Goal: Obtain resource: Download file/media

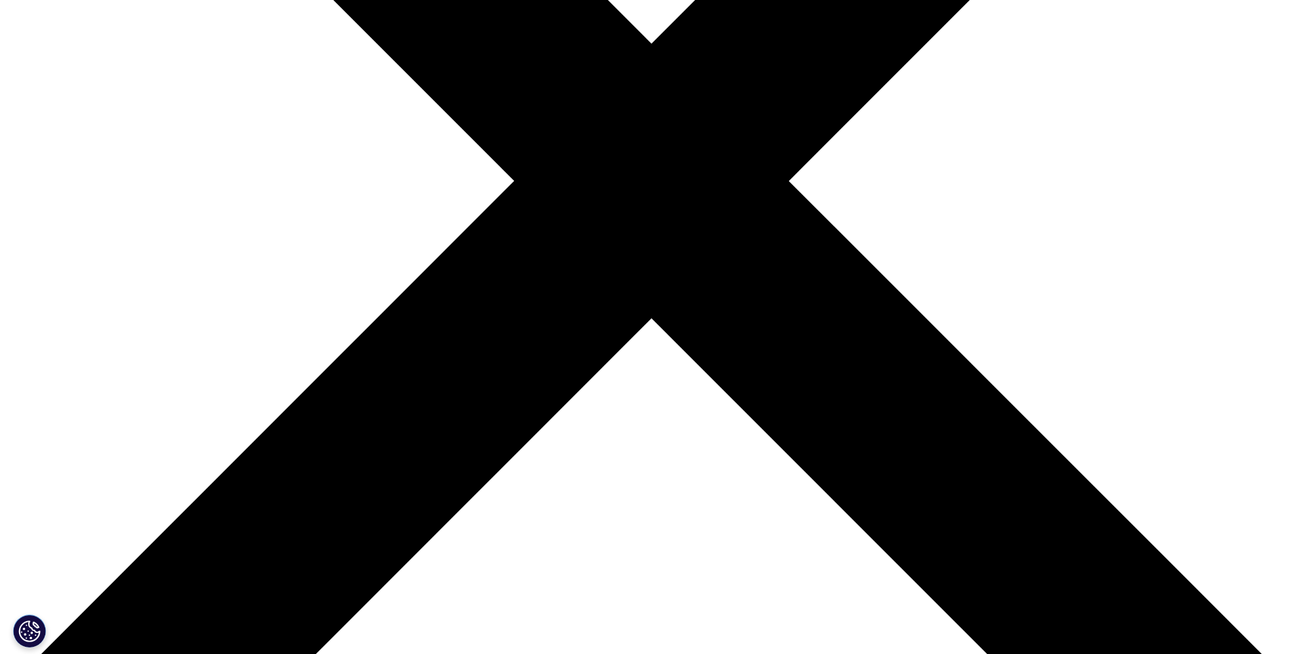
scroll to position [525, 0]
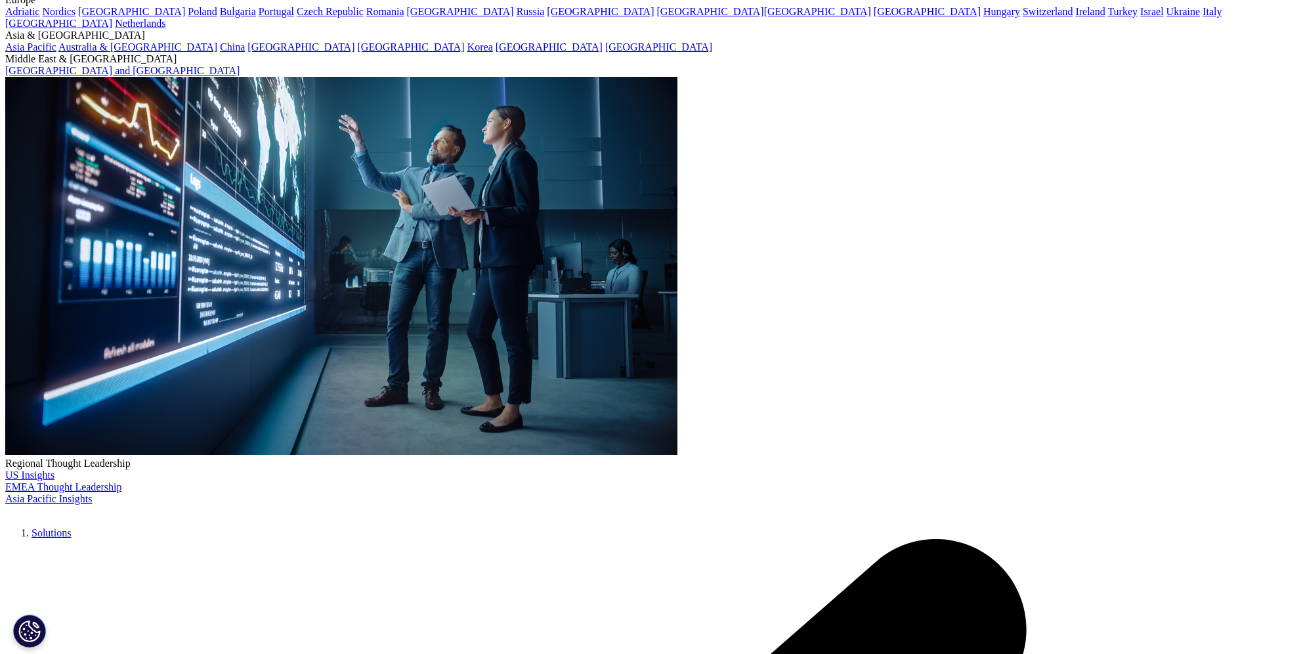
scroll to position [119, 0]
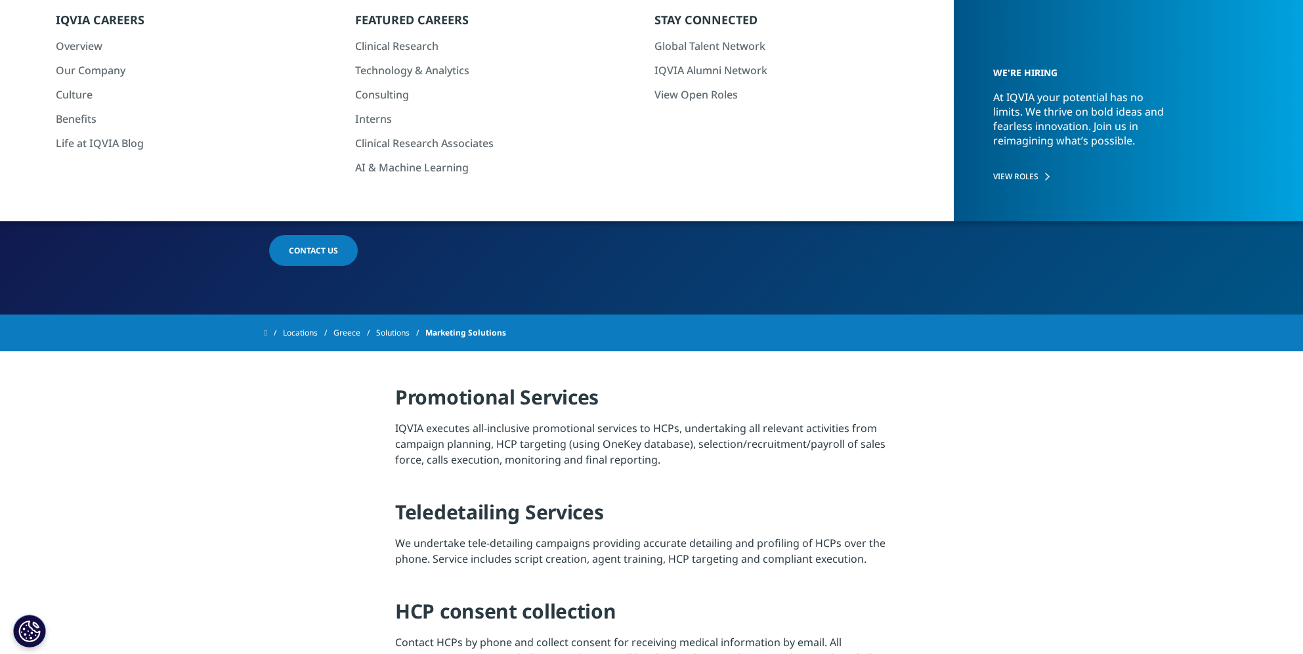
click at [412, 330] on link "Solutions" at bounding box center [400, 333] width 49 height 24
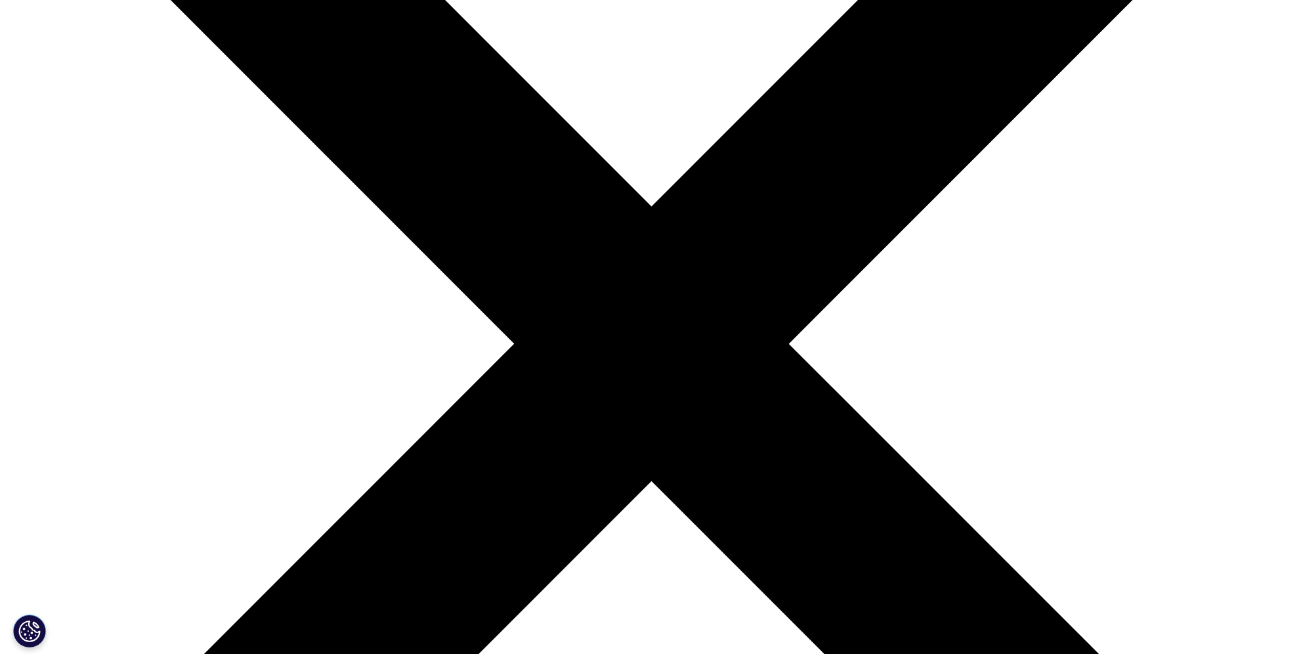
scroll to position [328, 0]
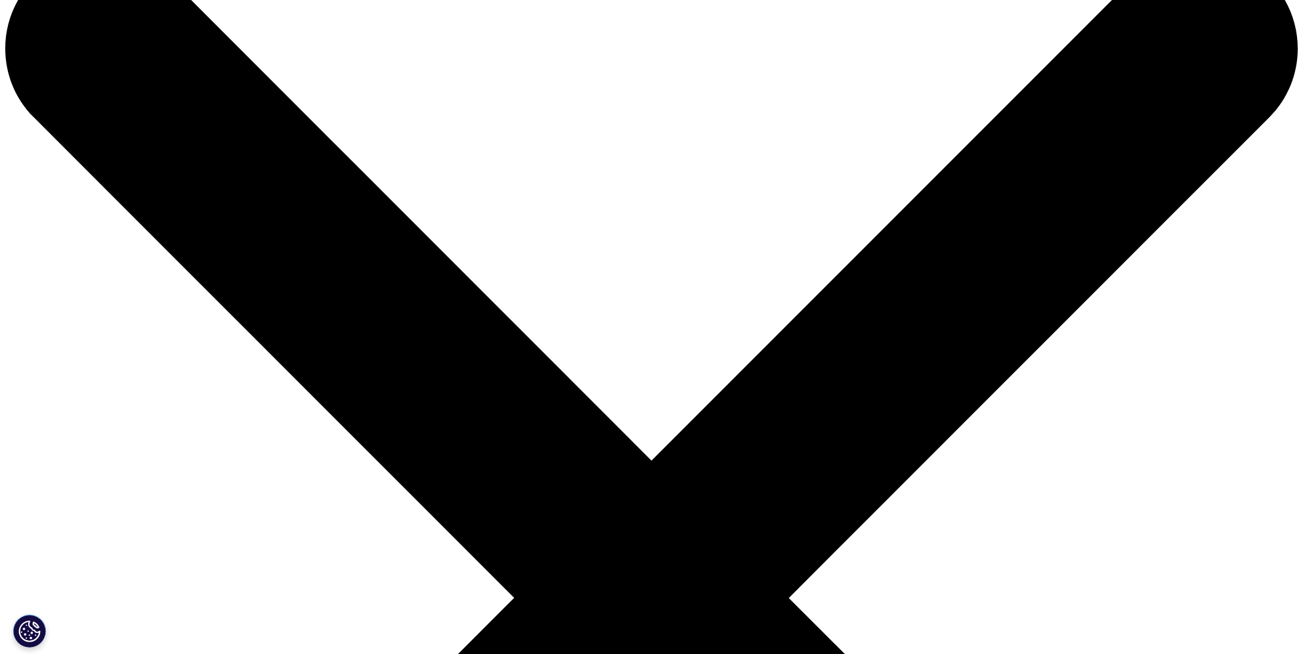
scroll to position [0, 0]
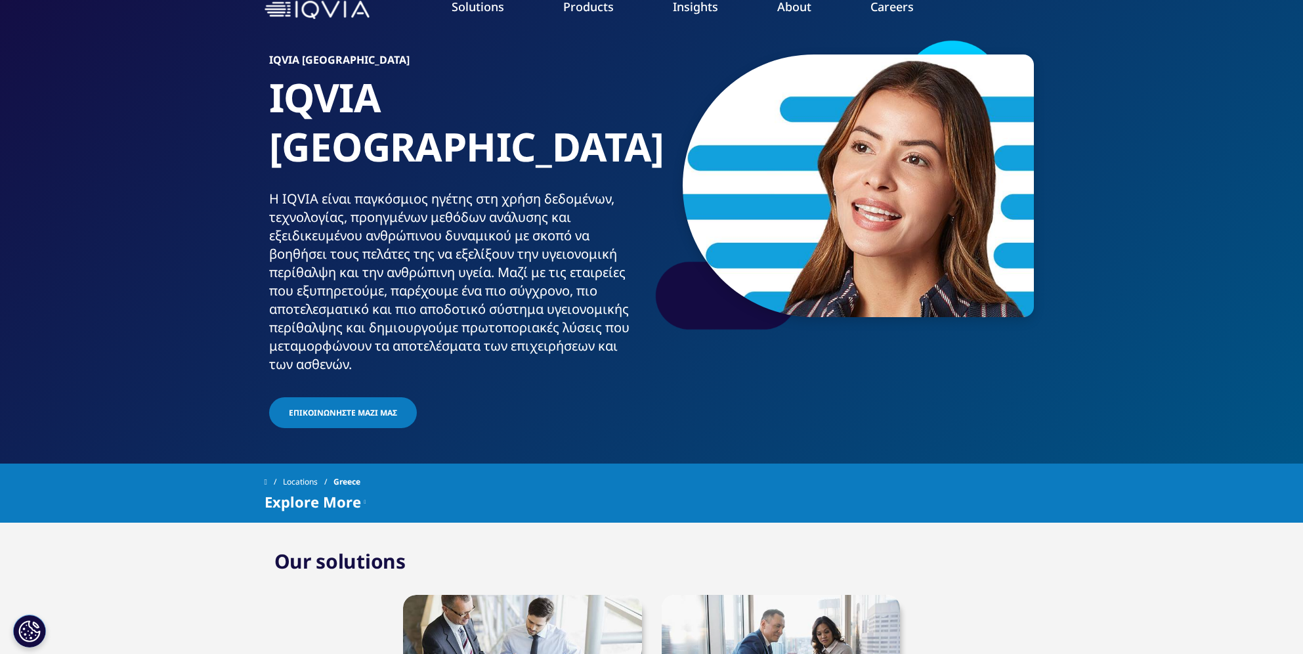
scroll to position [66, 0]
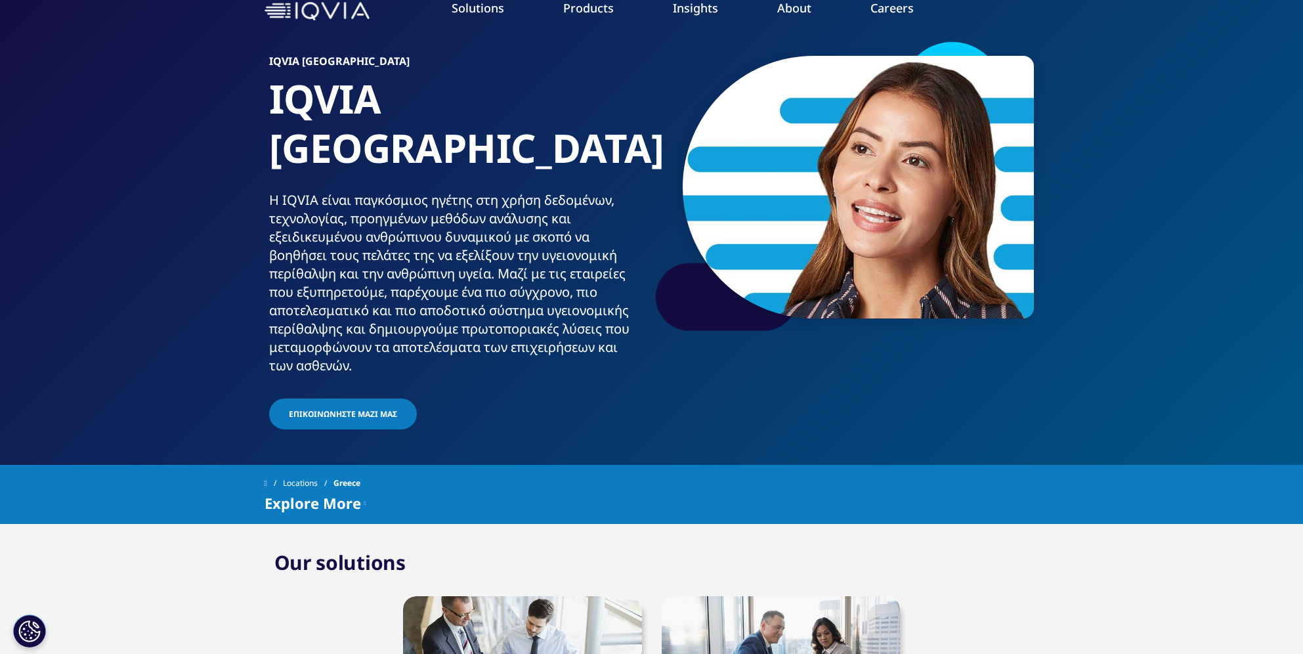
click at [364, 408] on span "Επικοινωνήστε μαζί μας" at bounding box center [343, 413] width 108 height 11
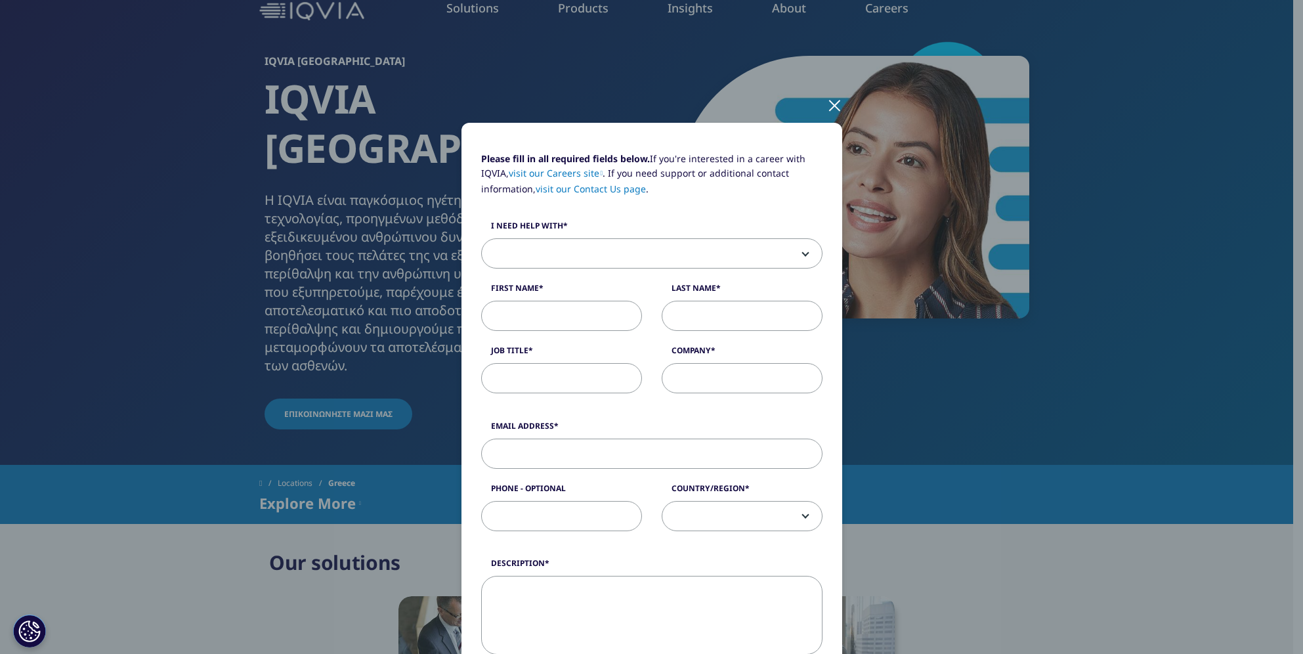
click at [832, 107] on div at bounding box center [834, 105] width 15 height 36
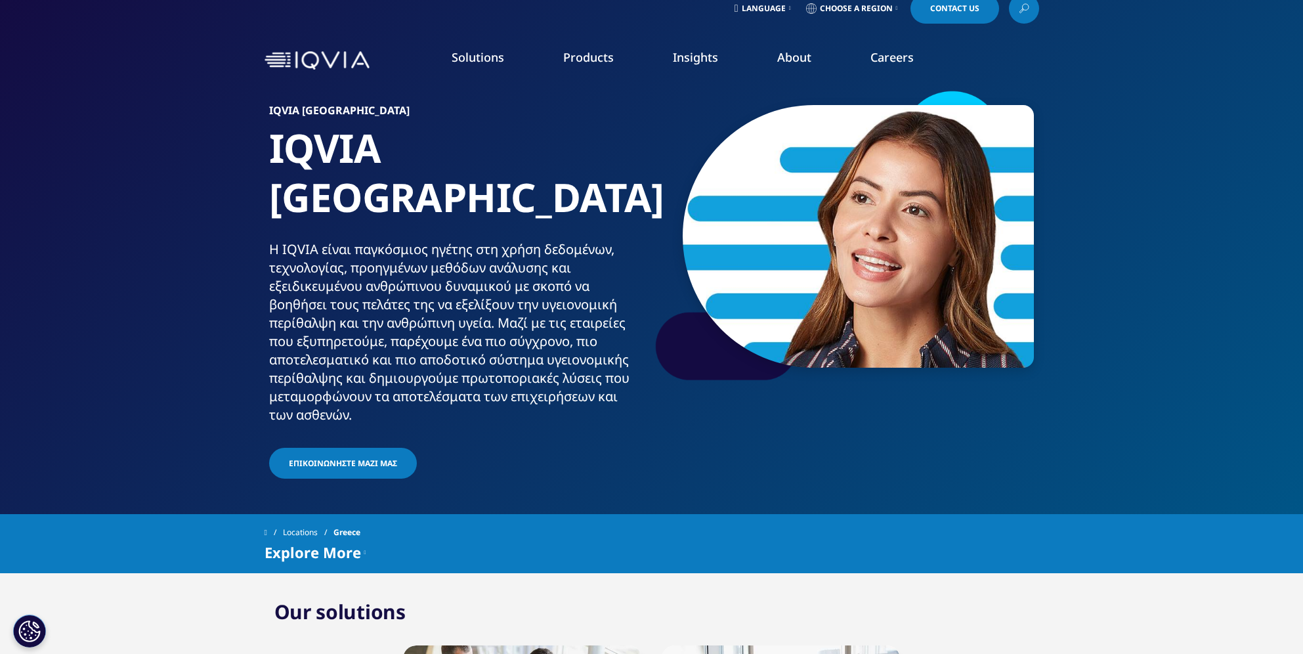
scroll to position [0, 0]
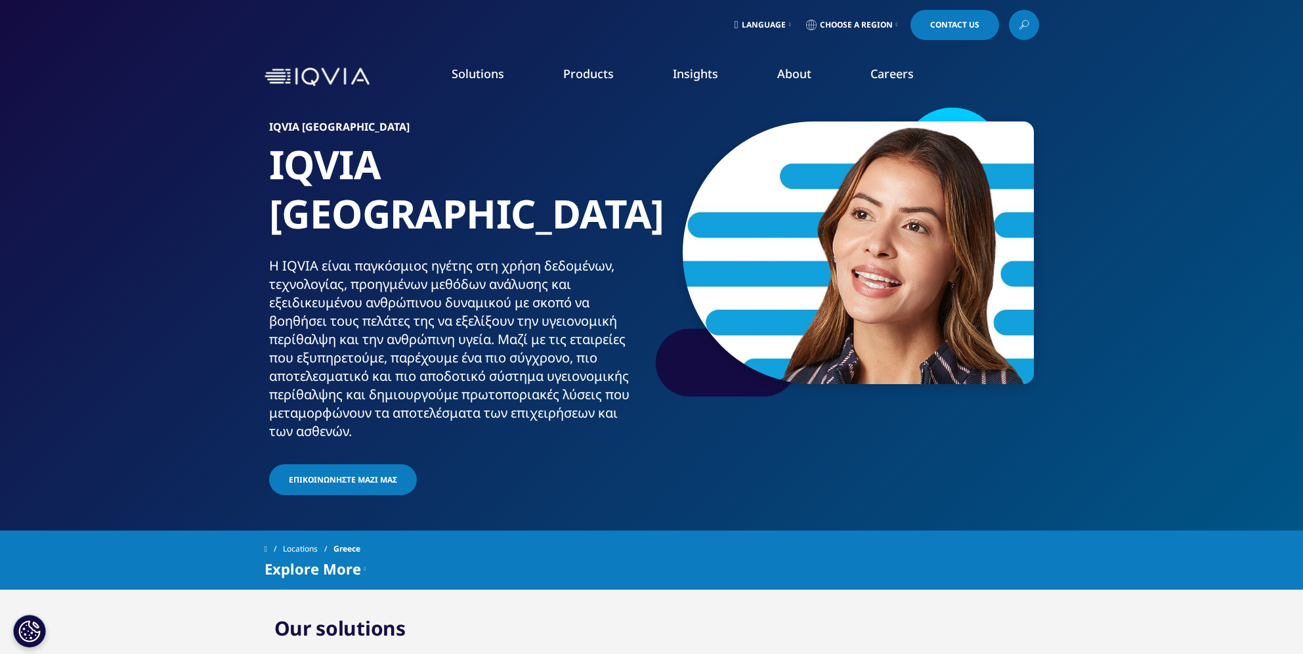
click at [362, 561] on div "Explore More" at bounding box center [316, 569] width 102 height 16
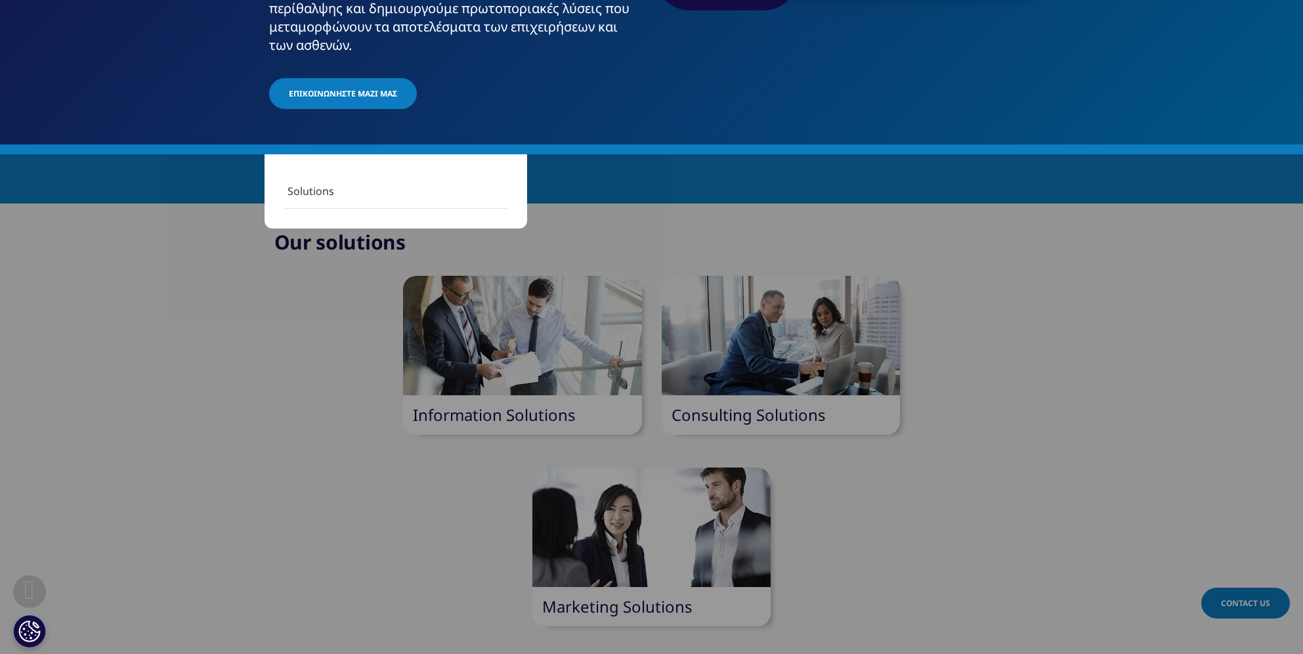
scroll to position [394, 0]
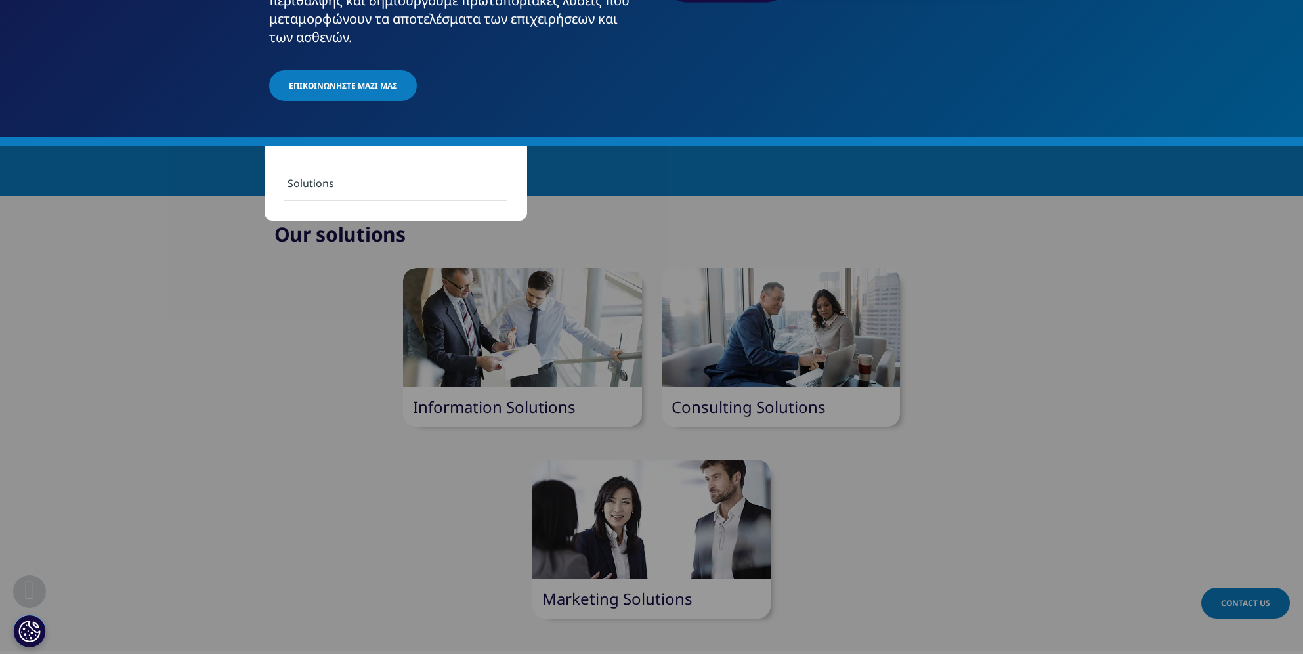
click at [525, 396] on link "Information Solutions" at bounding box center [494, 407] width 163 height 22
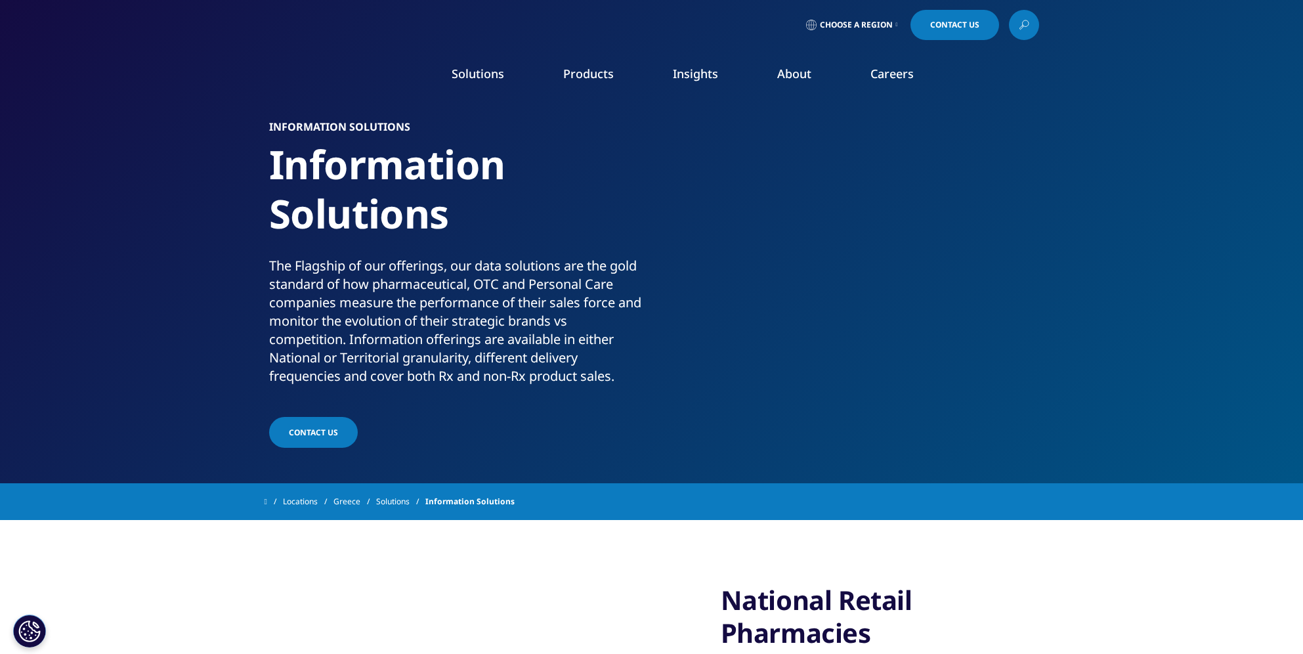
click at [876, 27] on span "Choose a Region" at bounding box center [856, 25] width 73 height 11
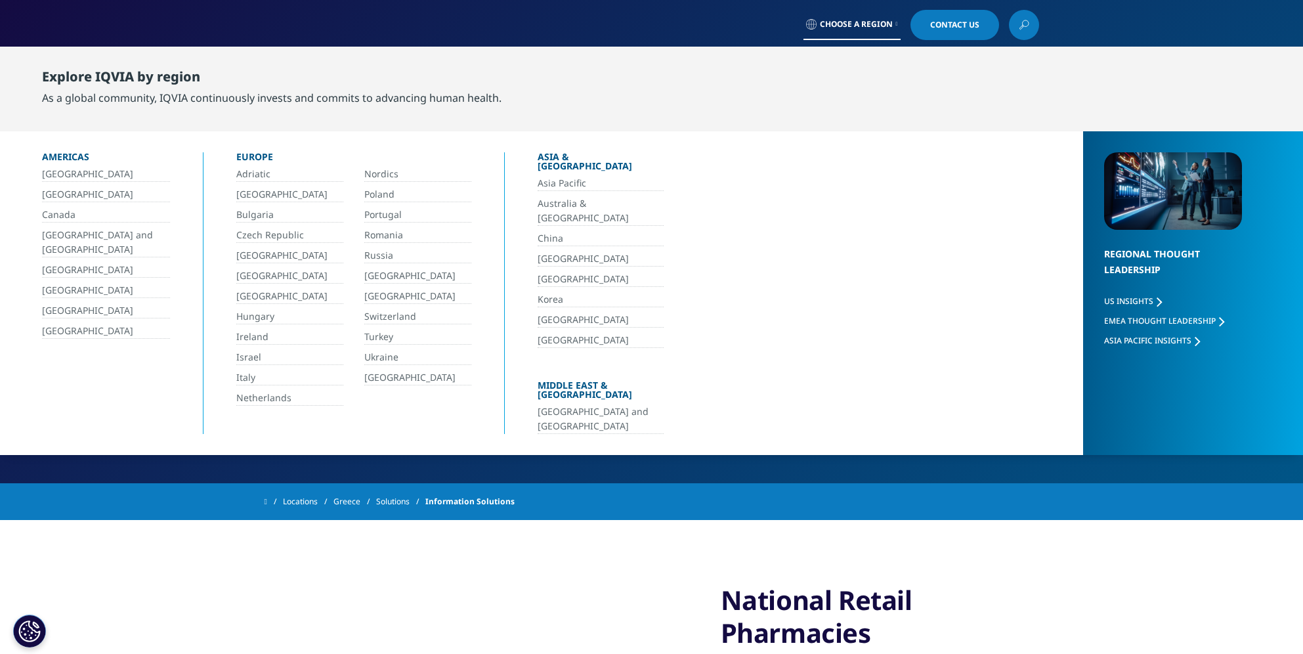
click at [257, 294] on link "​Ελλάδα" at bounding box center [289, 296] width 107 height 15
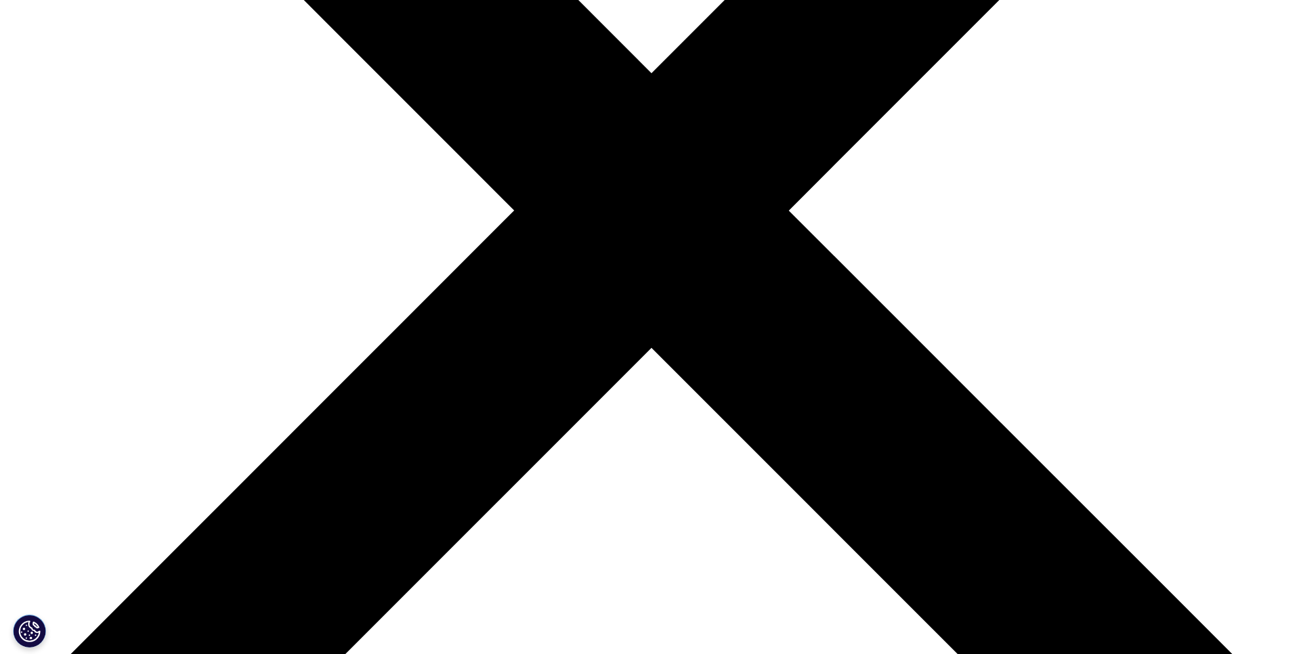
scroll to position [459, 0]
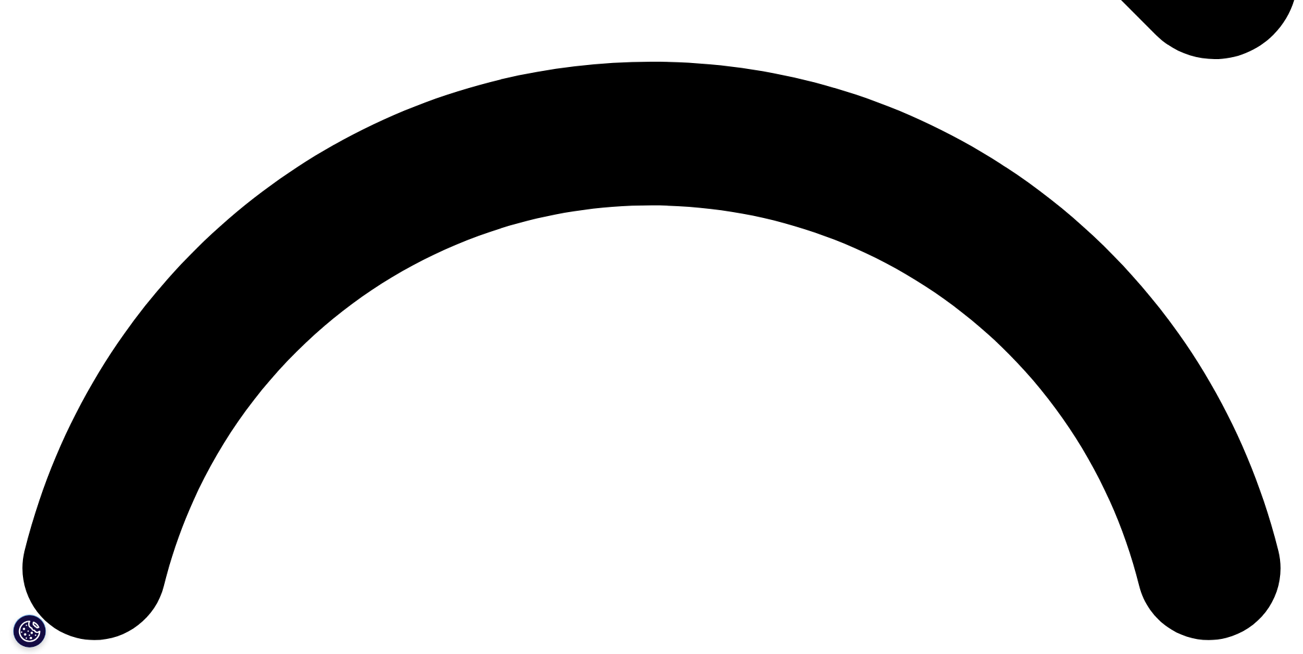
scroll to position [2560, 0]
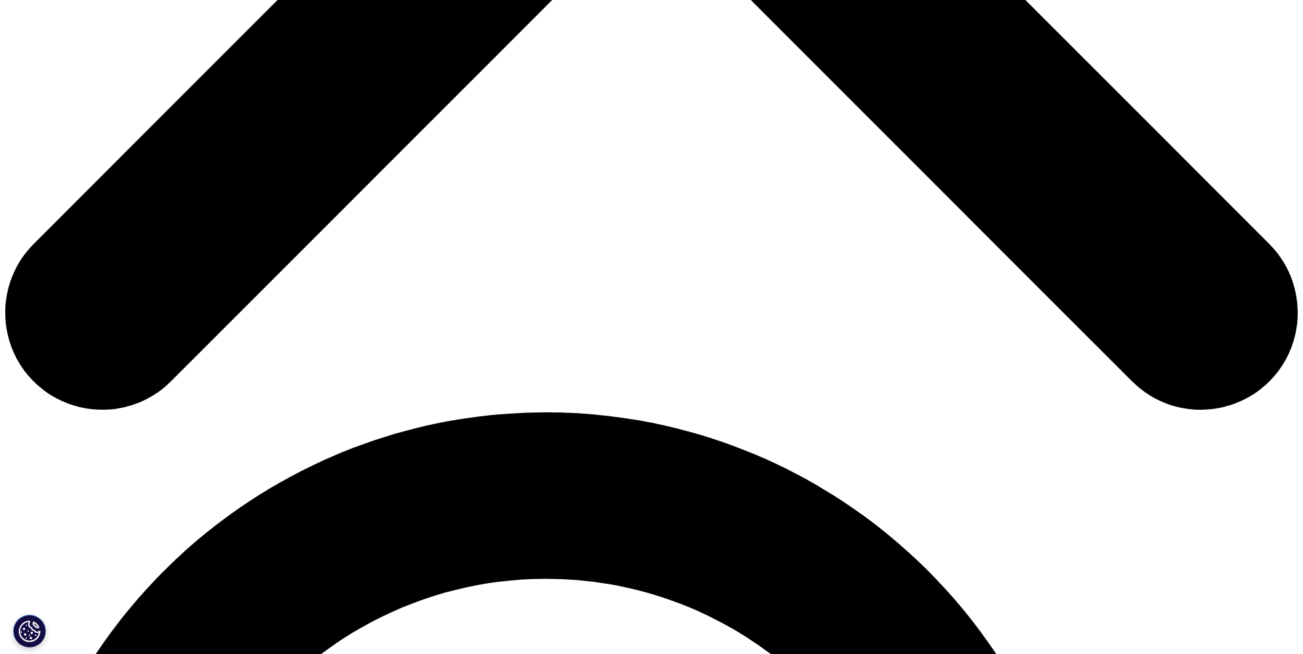
scroll to position [919, 0]
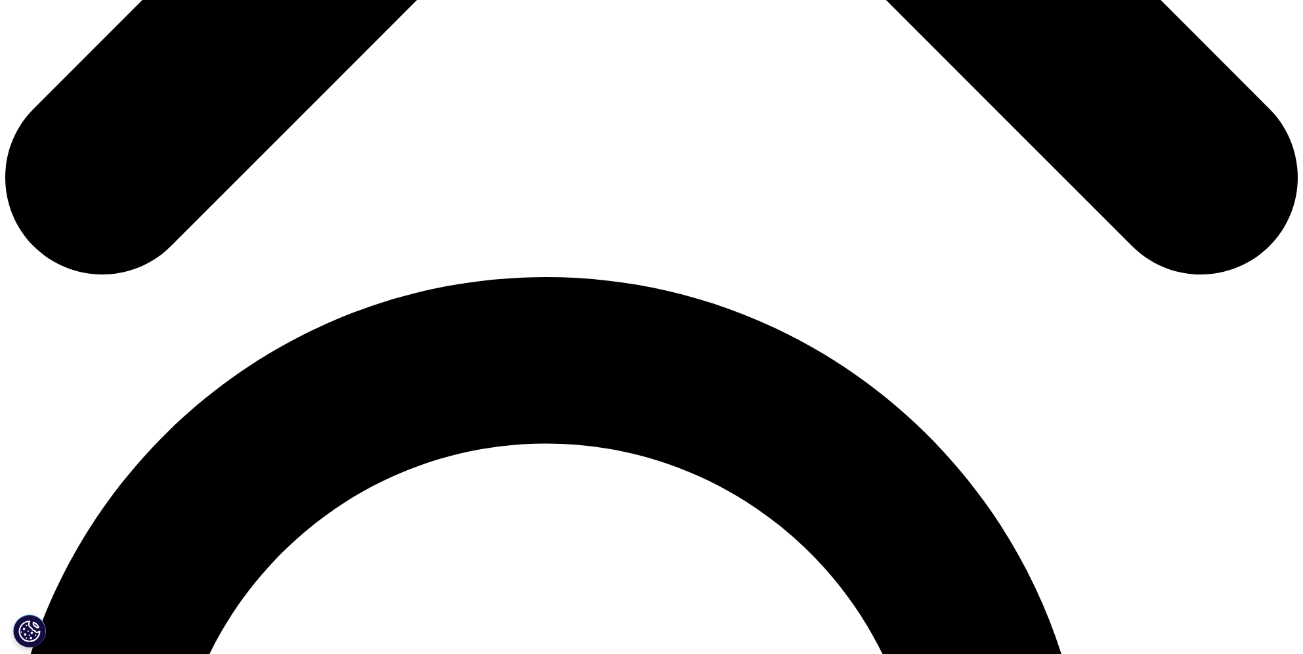
scroll to position [1050, 0]
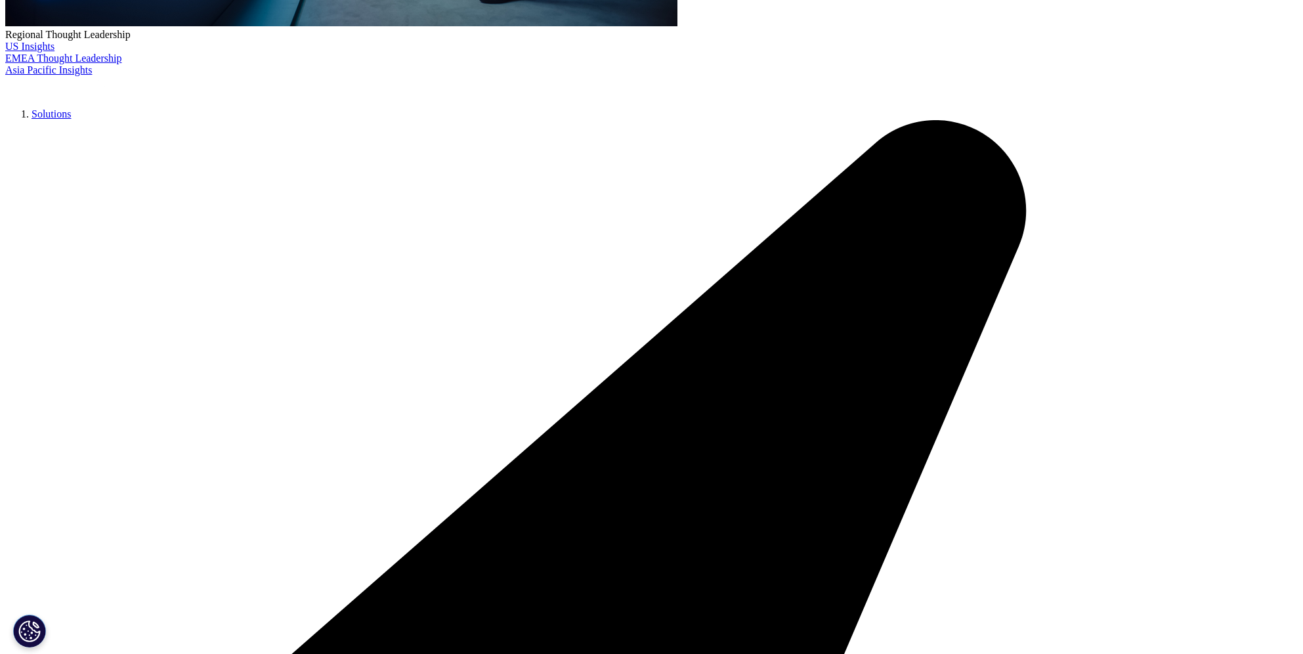
scroll to position [525, 0]
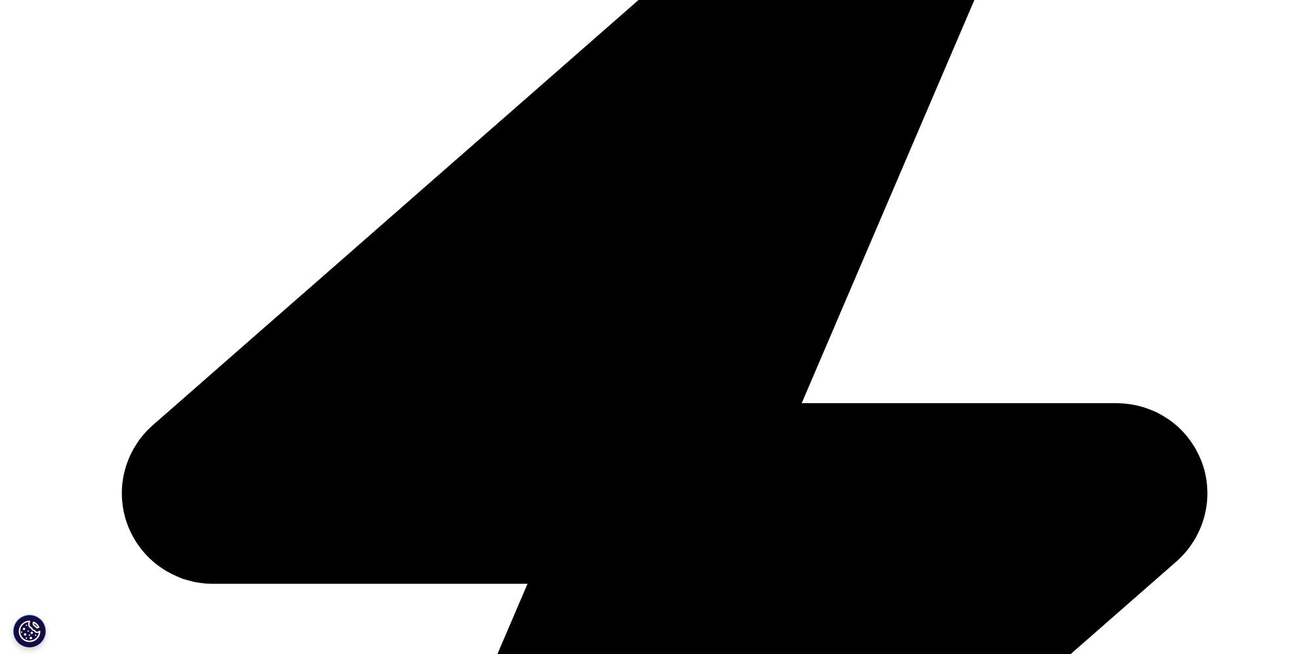
scroll to position [919, 0]
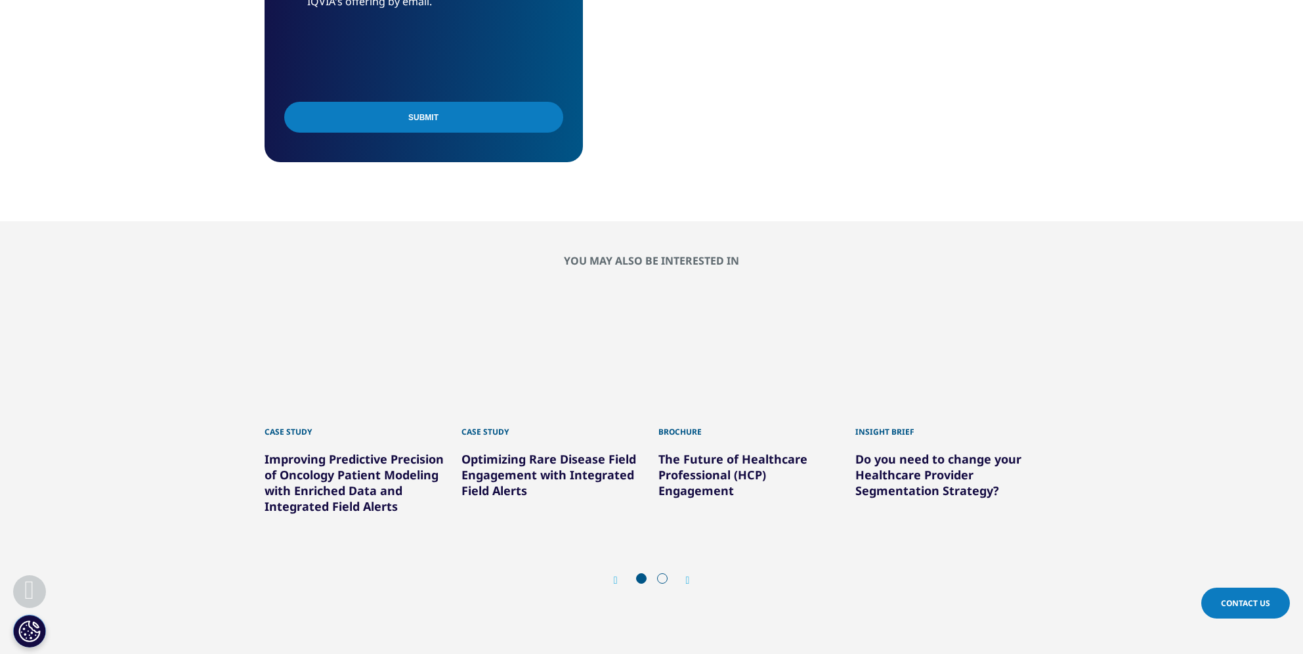
click at [689, 581] on icon "Next slide" at bounding box center [688, 580] width 4 height 11
